Goal: Transaction & Acquisition: Purchase product/service

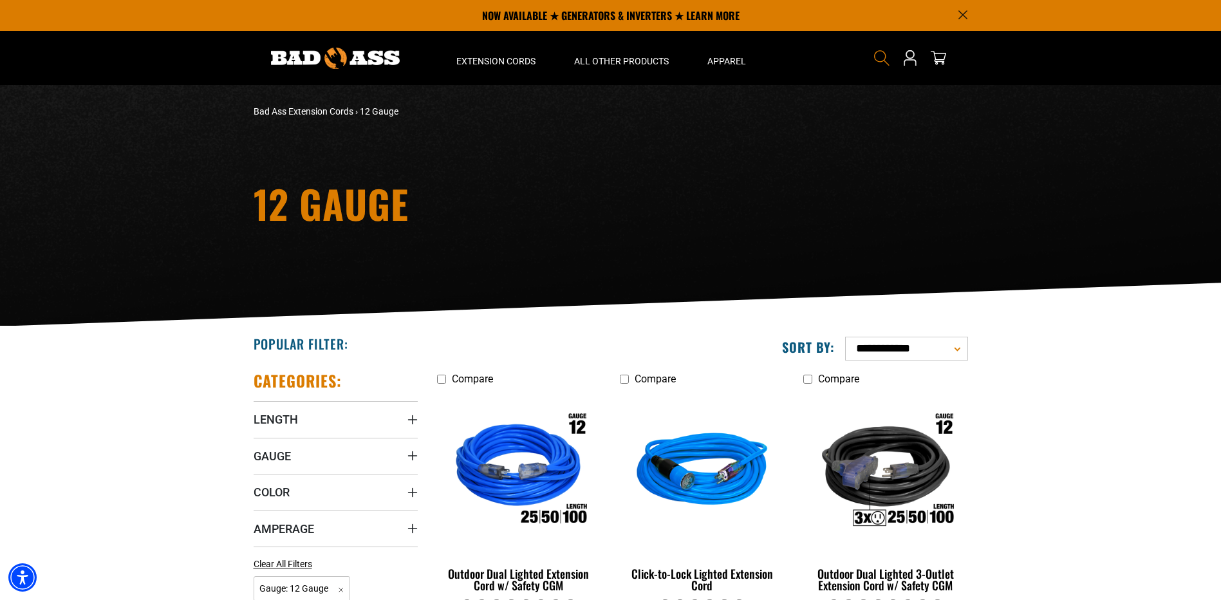
click at [880, 53] on icon "Search" at bounding box center [881, 58] width 17 height 17
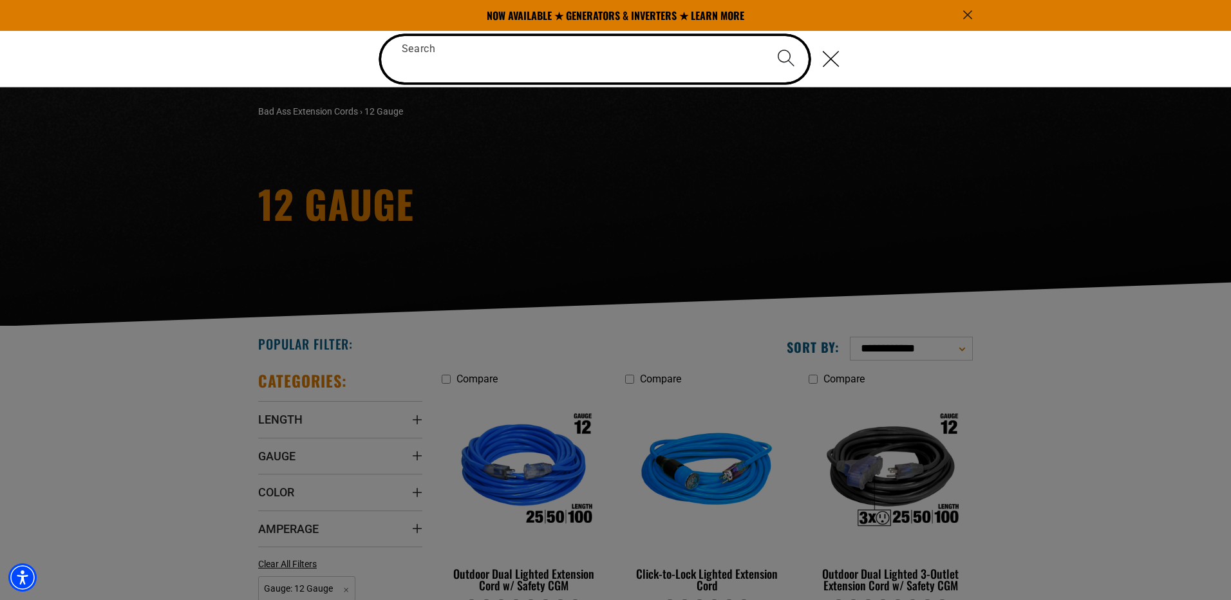
click at [525, 62] on input "Search" at bounding box center [595, 59] width 428 height 46
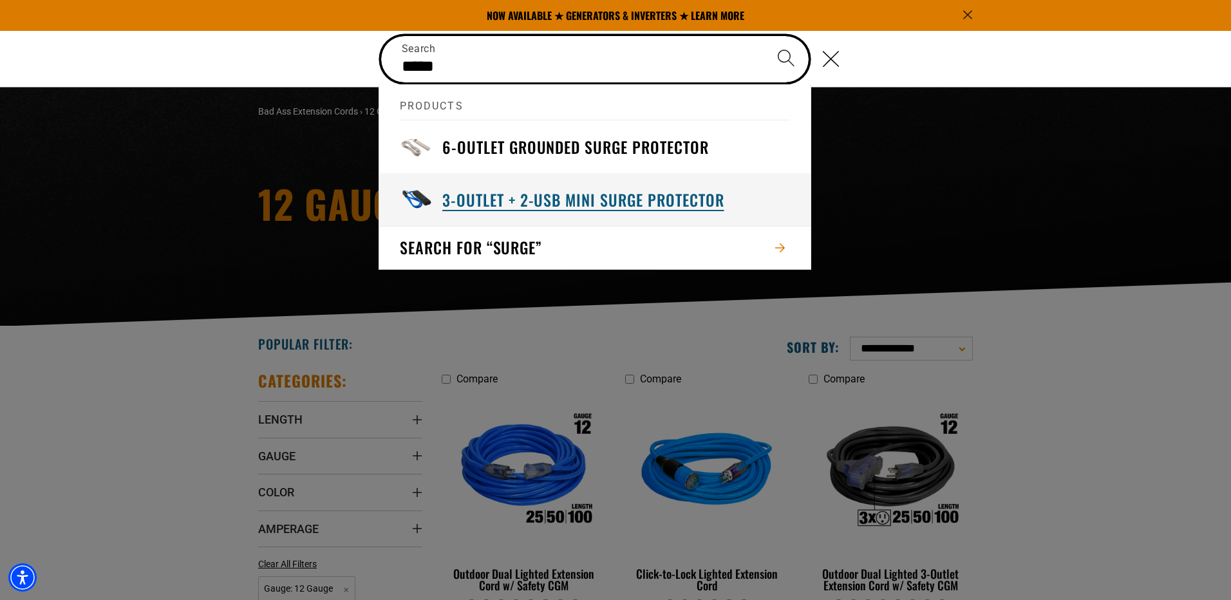
type input "*****"
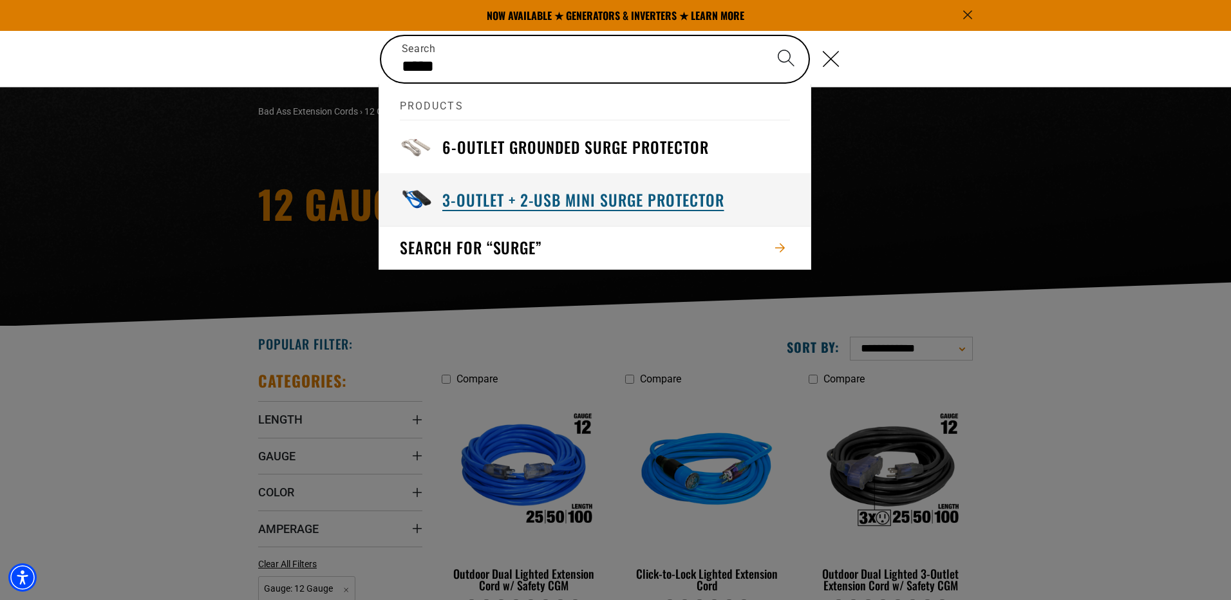
click at [466, 200] on h3 "3-Outlet + 2-USB Mini Surge Protector" at bounding box center [583, 200] width 282 height 20
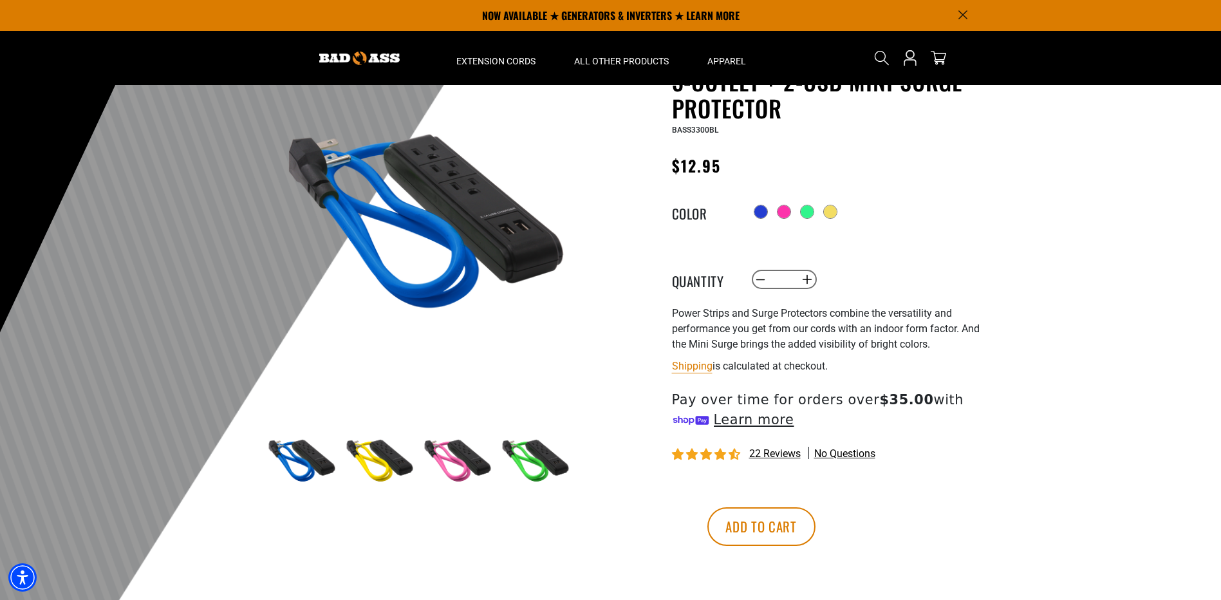
scroll to position [64, 0]
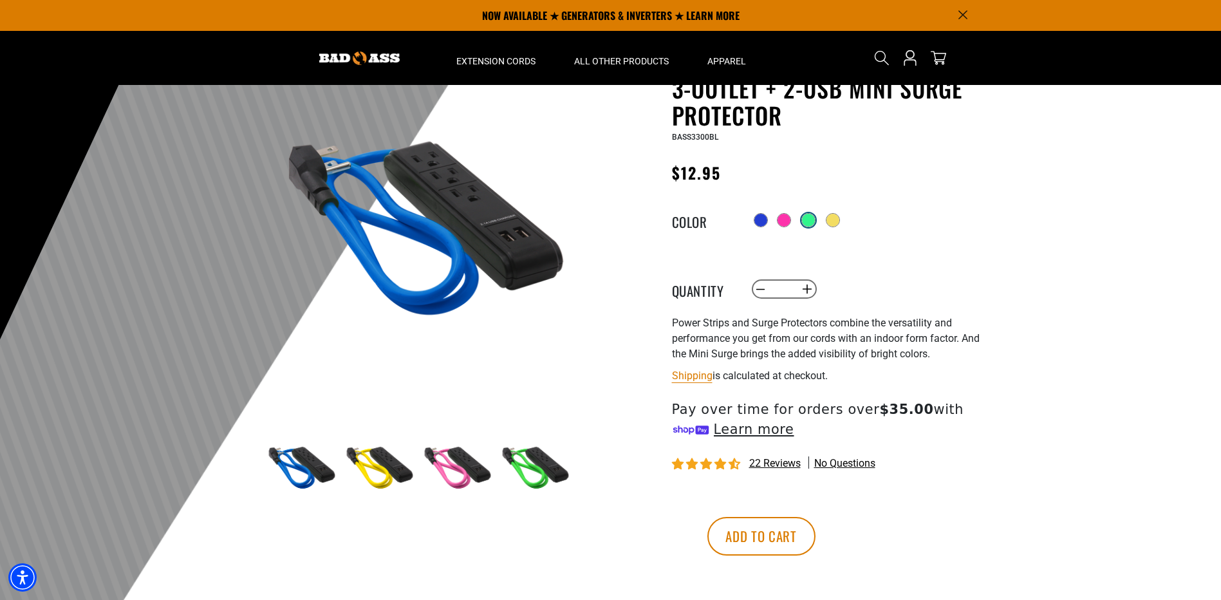
click at [815, 220] on div at bounding box center [808, 220] width 13 height 13
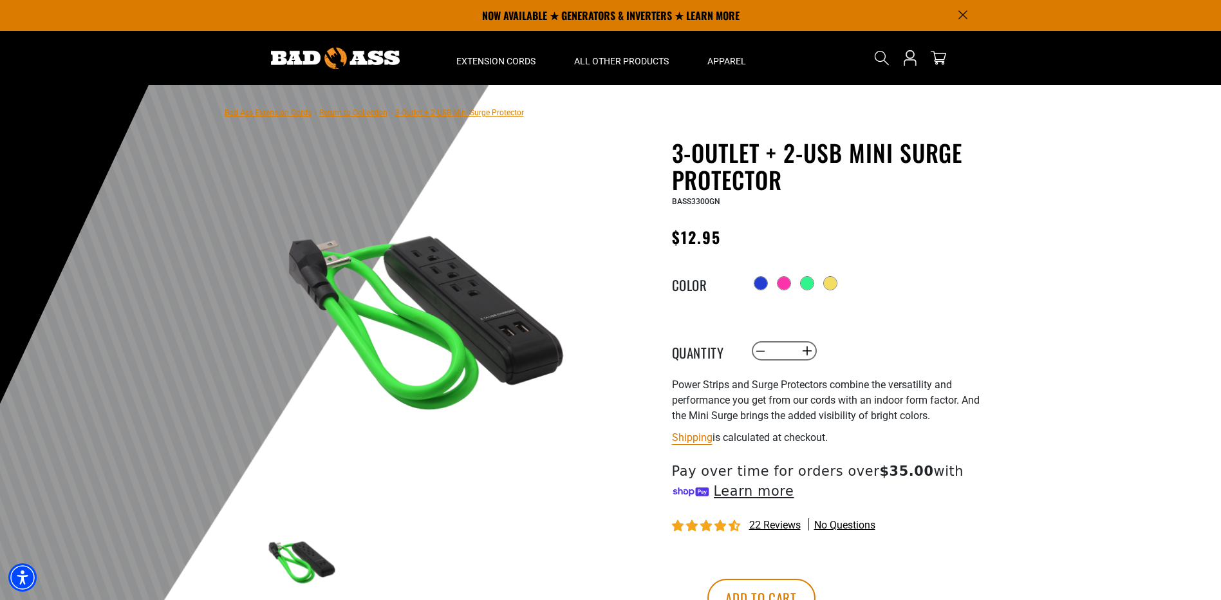
click at [474, 95] on div "Bad Ass Extension Cords › Return to Collection › 3-Outlet + 2-USB Mini Surge Pr…" at bounding box center [374, 112] width 299 height 35
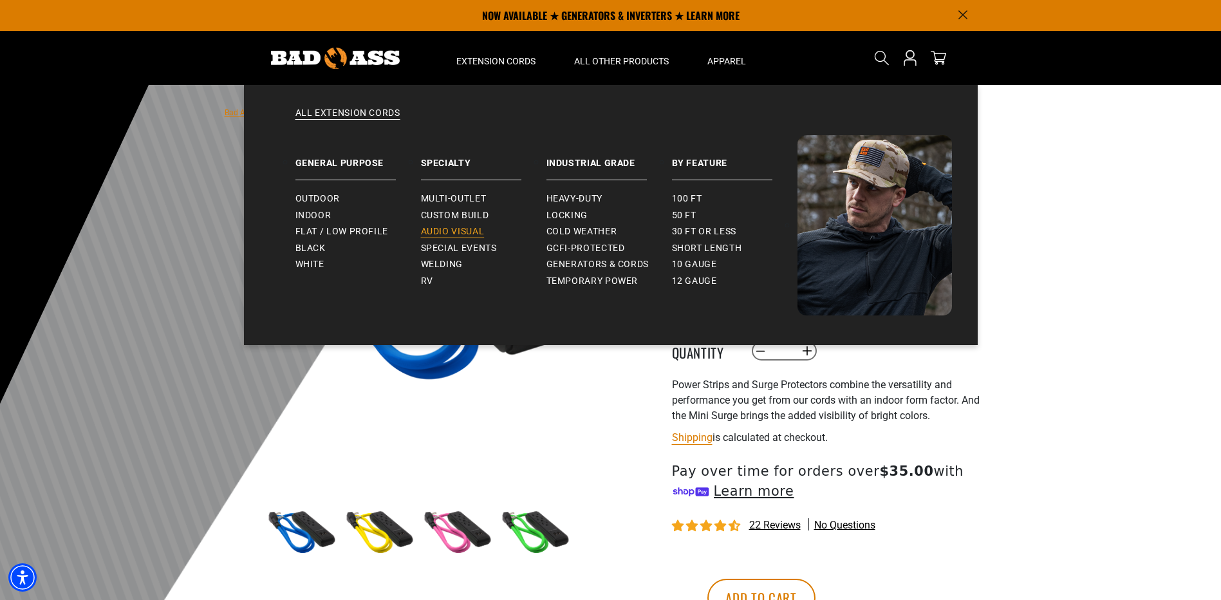
click at [452, 228] on span "Audio Visual" at bounding box center [453, 232] width 64 height 12
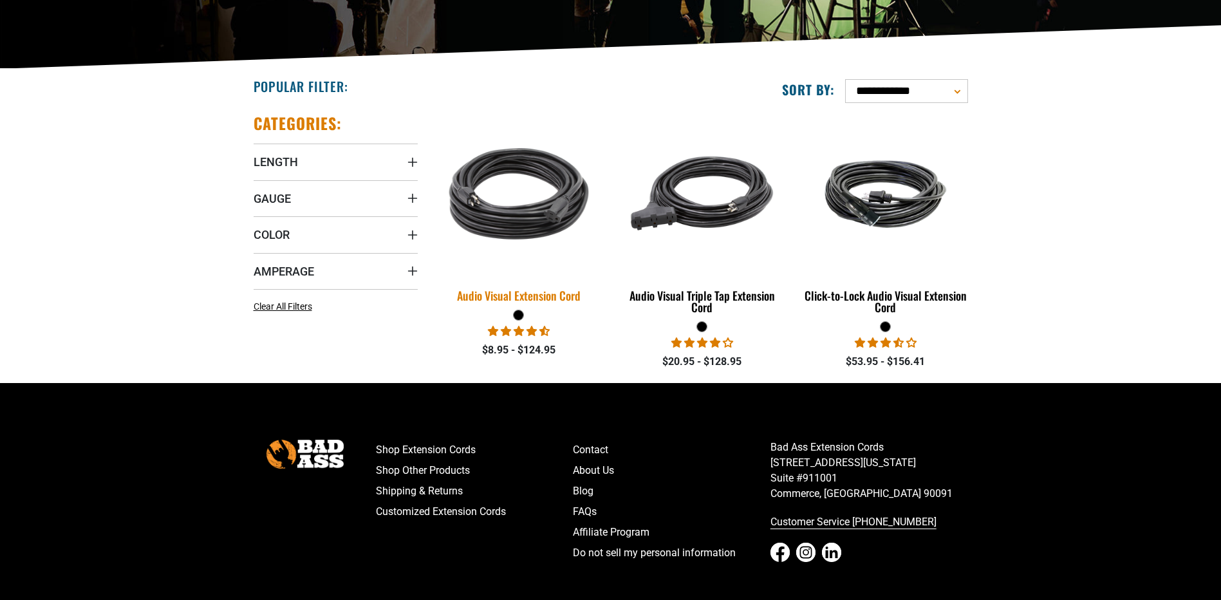
click at [516, 214] on img at bounding box center [519, 193] width 180 height 165
